Goal: Task Accomplishment & Management: Complete application form

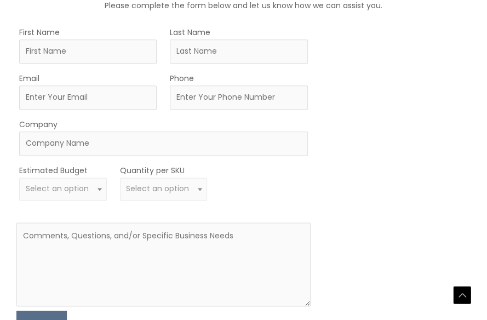
scroll to position [370, 0]
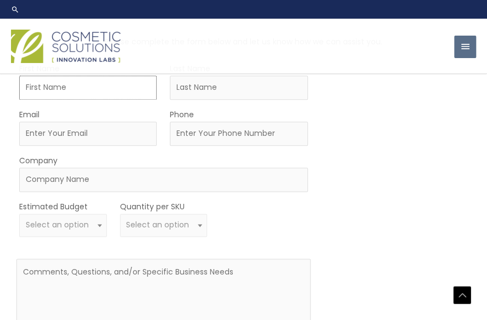
click at [114, 85] on input "First Name" at bounding box center [87, 88] width 137 height 24
type input "[PERSON_NAME]"
type input "Morission"
type input "[EMAIL_ADDRESS][DOMAIN_NAME]"
type input "2515891300"
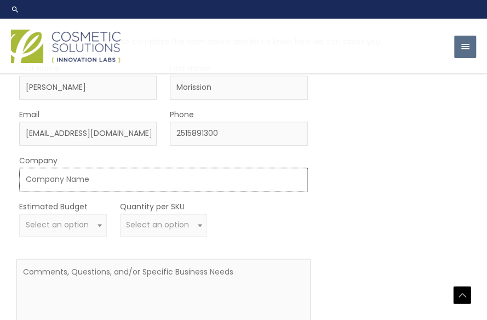
type input "[PERSON_NAME] Supply LLC"
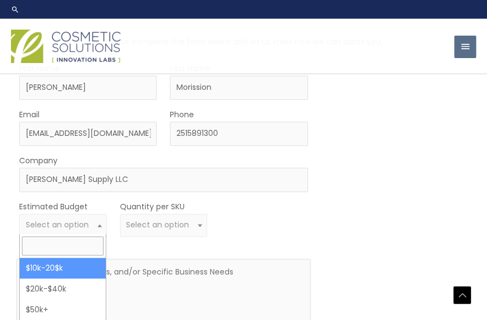
click at [93, 221] on span at bounding box center [99, 225] width 13 height 14
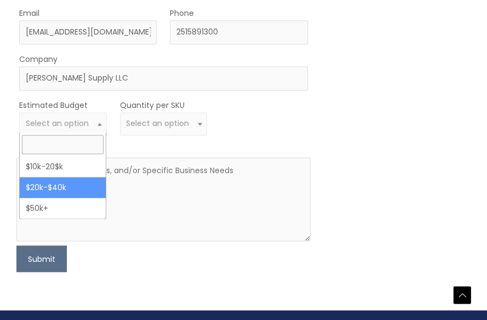
scroll to position [475, 0]
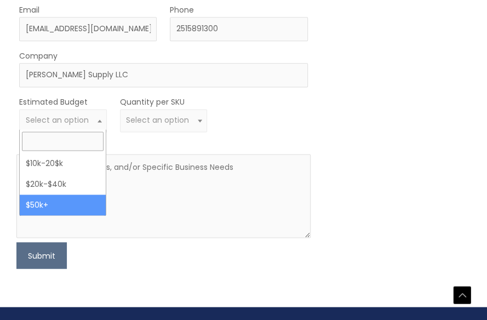
select select "50000"
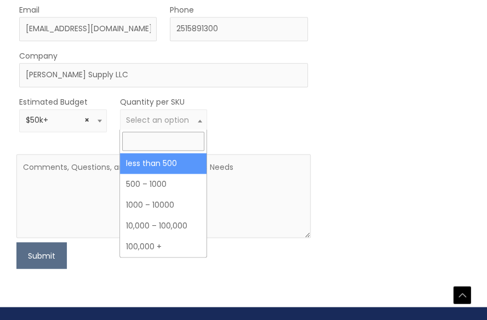
click at [183, 118] on span "Select an option" at bounding box center [157, 119] width 63 height 11
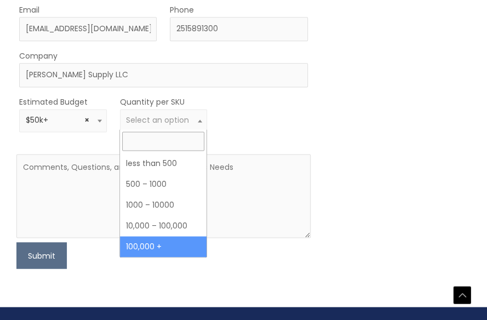
select select "7"
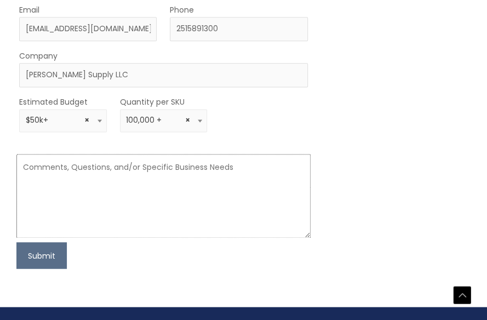
click at [103, 175] on textarea at bounding box center [163, 196] width 294 height 84
paste textarea "Good day, My name is [PERSON_NAME], and I’m reaching out on behalf of [PERSON_N…"
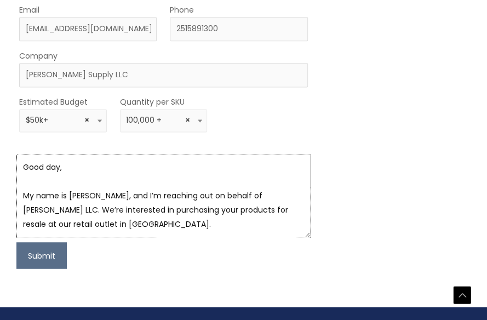
scroll to position [205, 0]
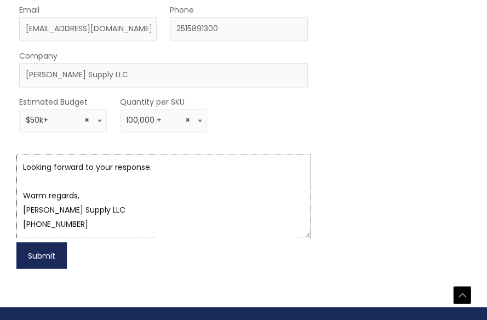
type textarea "Good day, My name is [PERSON_NAME], and I’m reaching out on behalf of [PERSON_N…"
click at [35, 247] on button "Submit" at bounding box center [41, 255] width 50 height 26
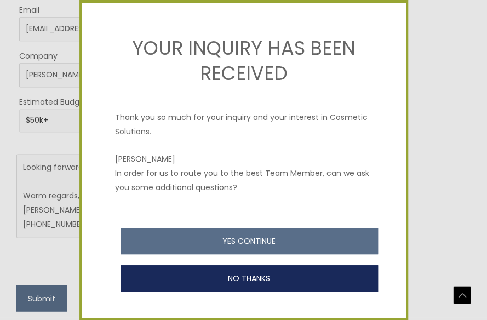
click at [231, 275] on button "NO THANKS" at bounding box center [248, 278] width 257 height 26
